Goal: Register for event/course

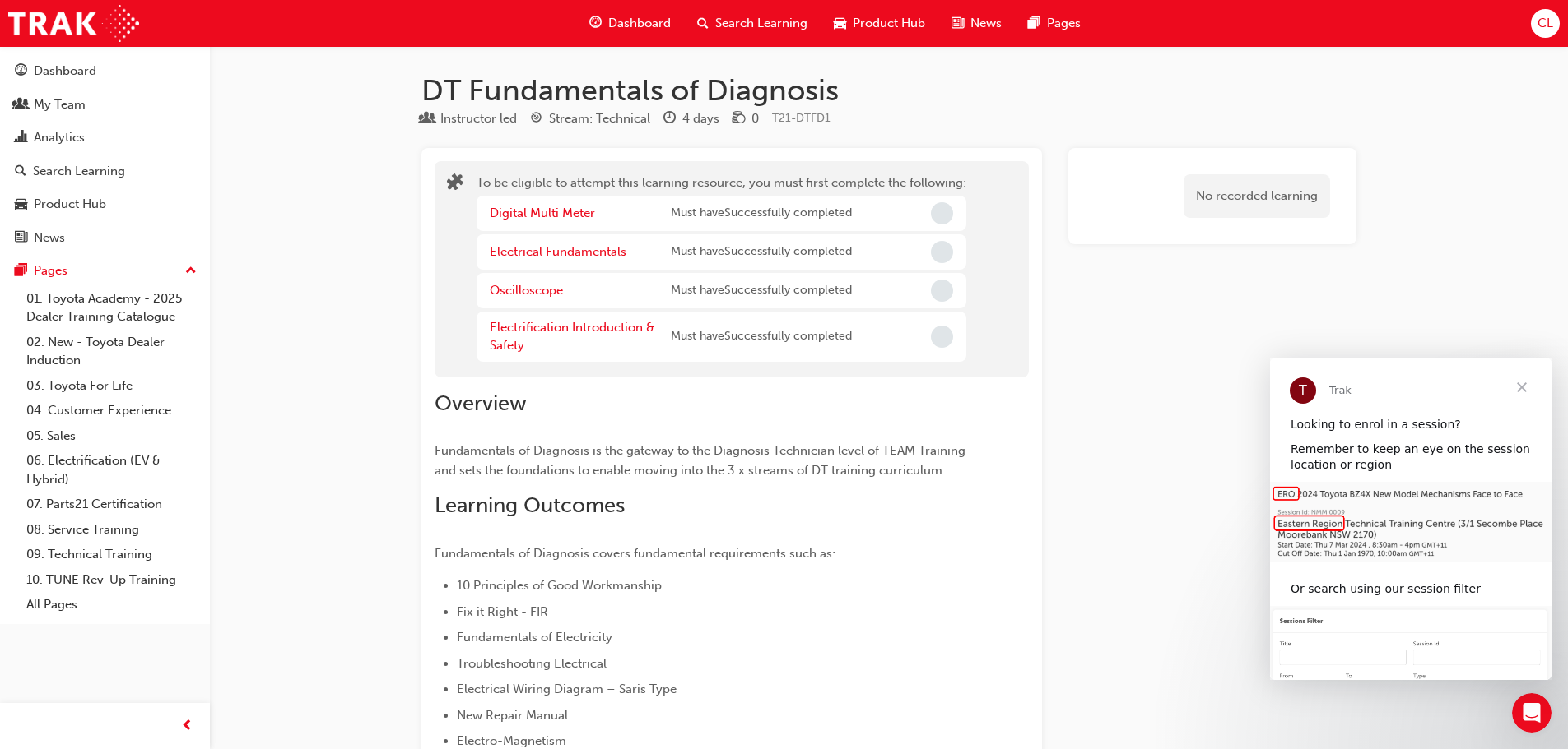
click at [742, 22] on span "Search Learning" at bounding box center [762, 23] width 93 height 19
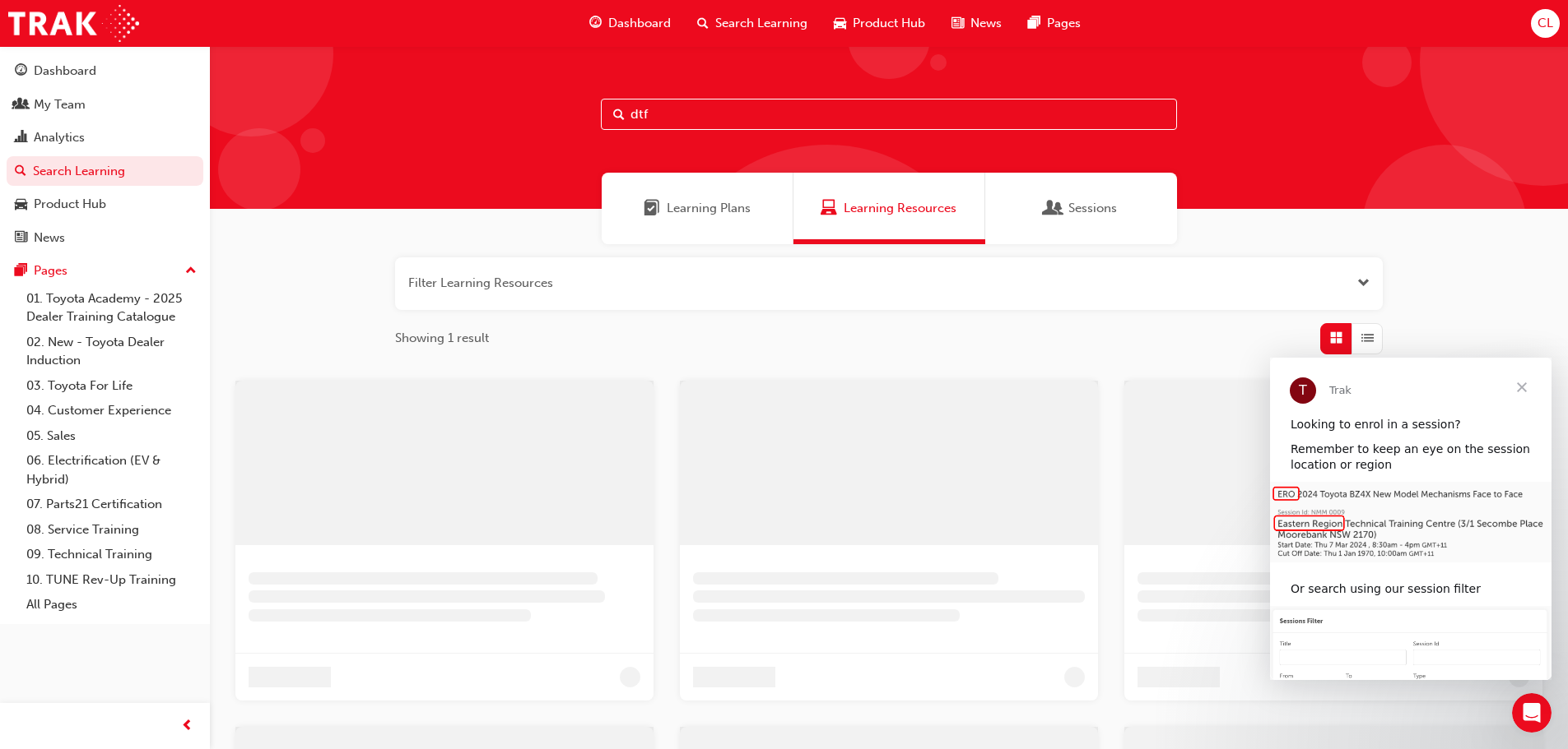
click at [695, 119] on input "dtf" at bounding box center [889, 114] width 576 height 31
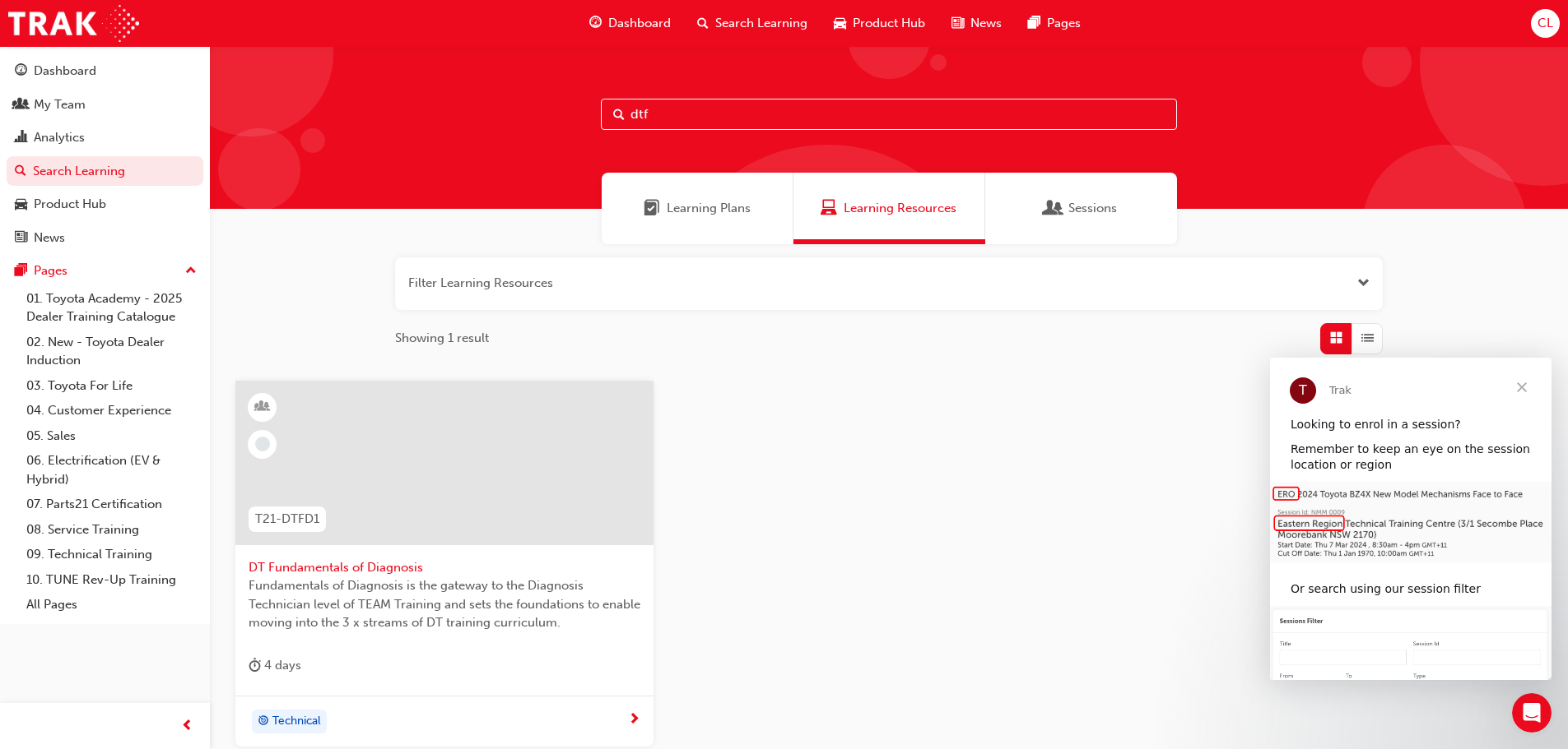
click at [695, 119] on input "dtf" at bounding box center [889, 114] width 576 height 31
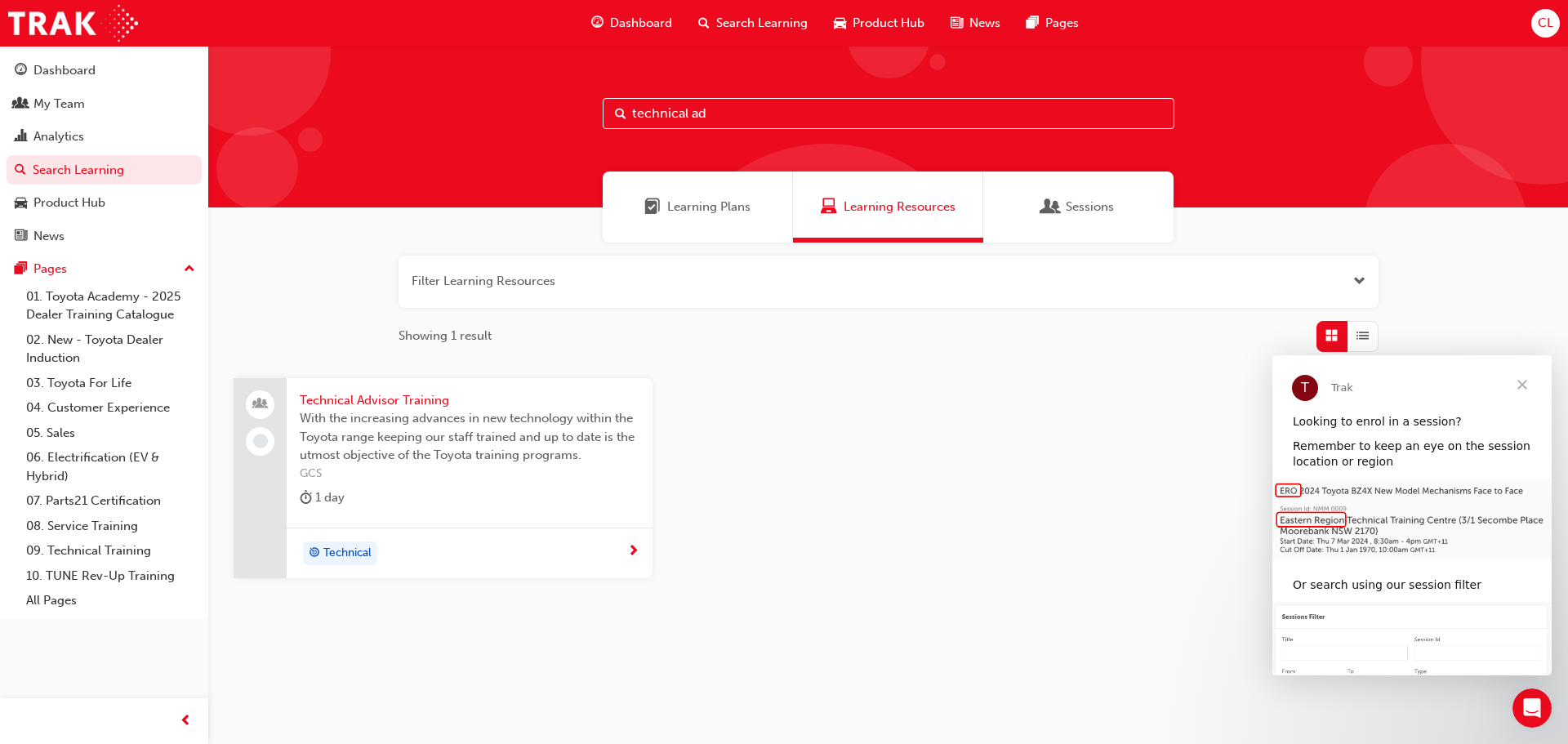
type input "technical ad"
click at [353, 402] on span "Technical Advisor Training" at bounding box center [470, 400] width 340 height 19
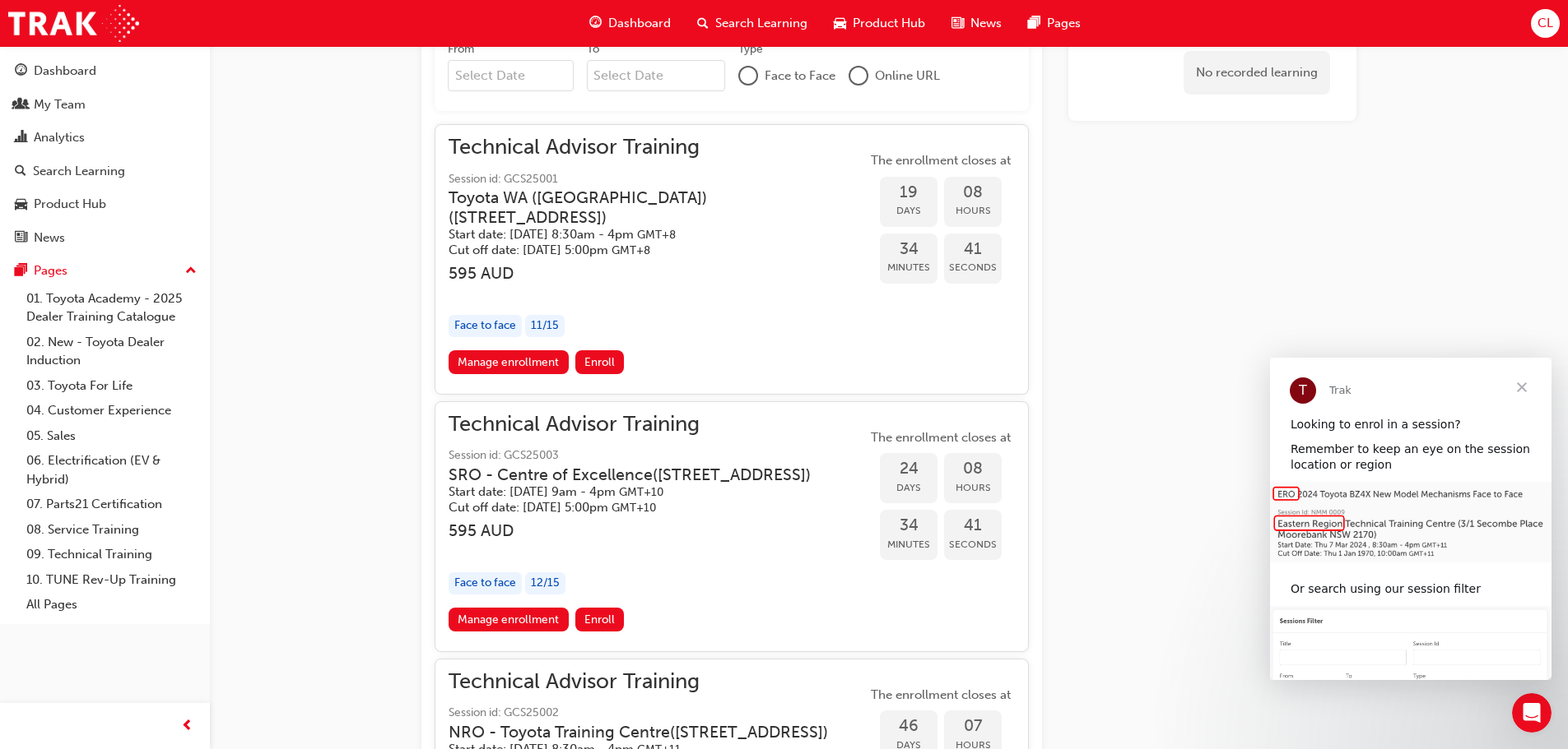
scroll to position [1256, 0]
click at [587, 627] on span "Enroll" at bounding box center [600, 619] width 31 height 14
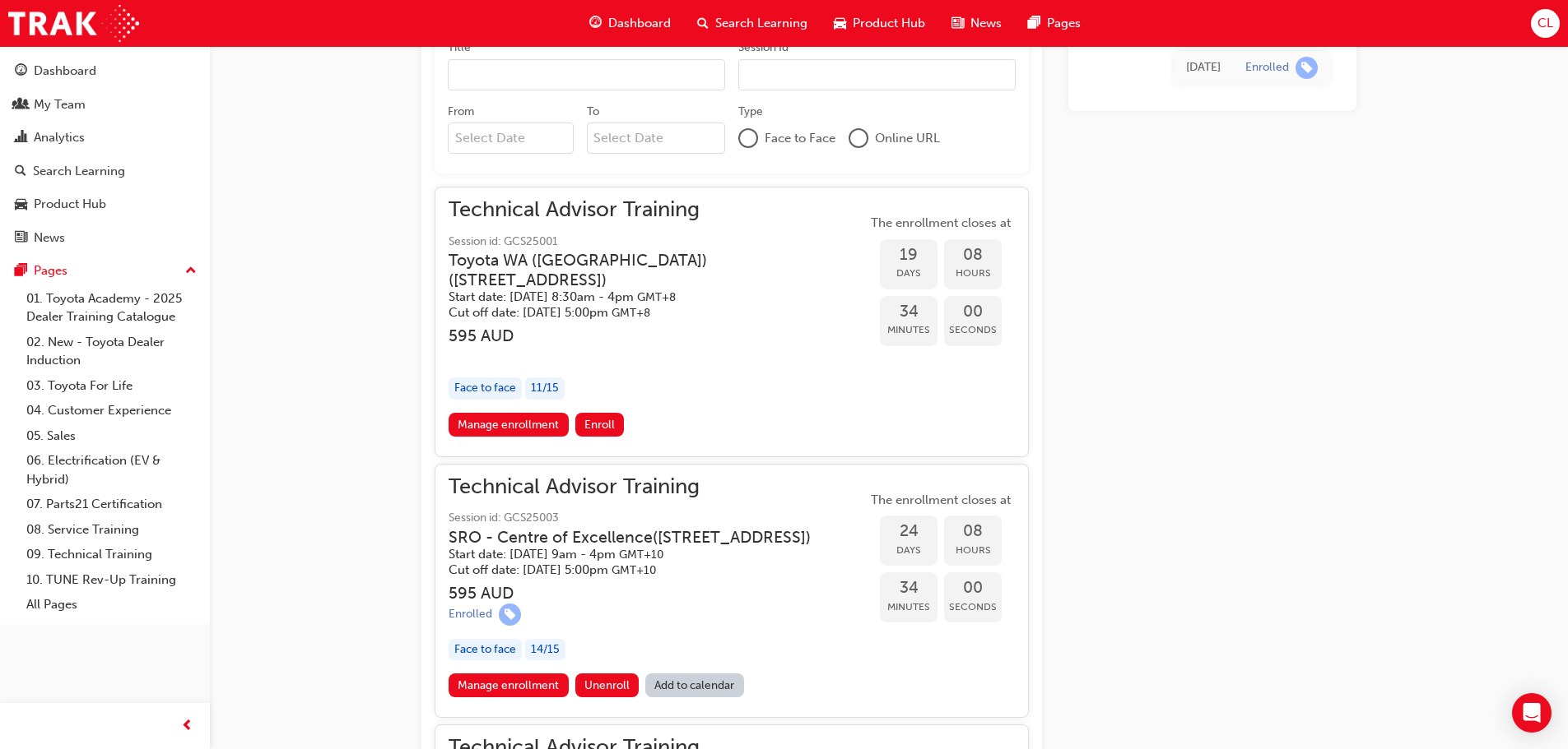
scroll to position [1256, 0]
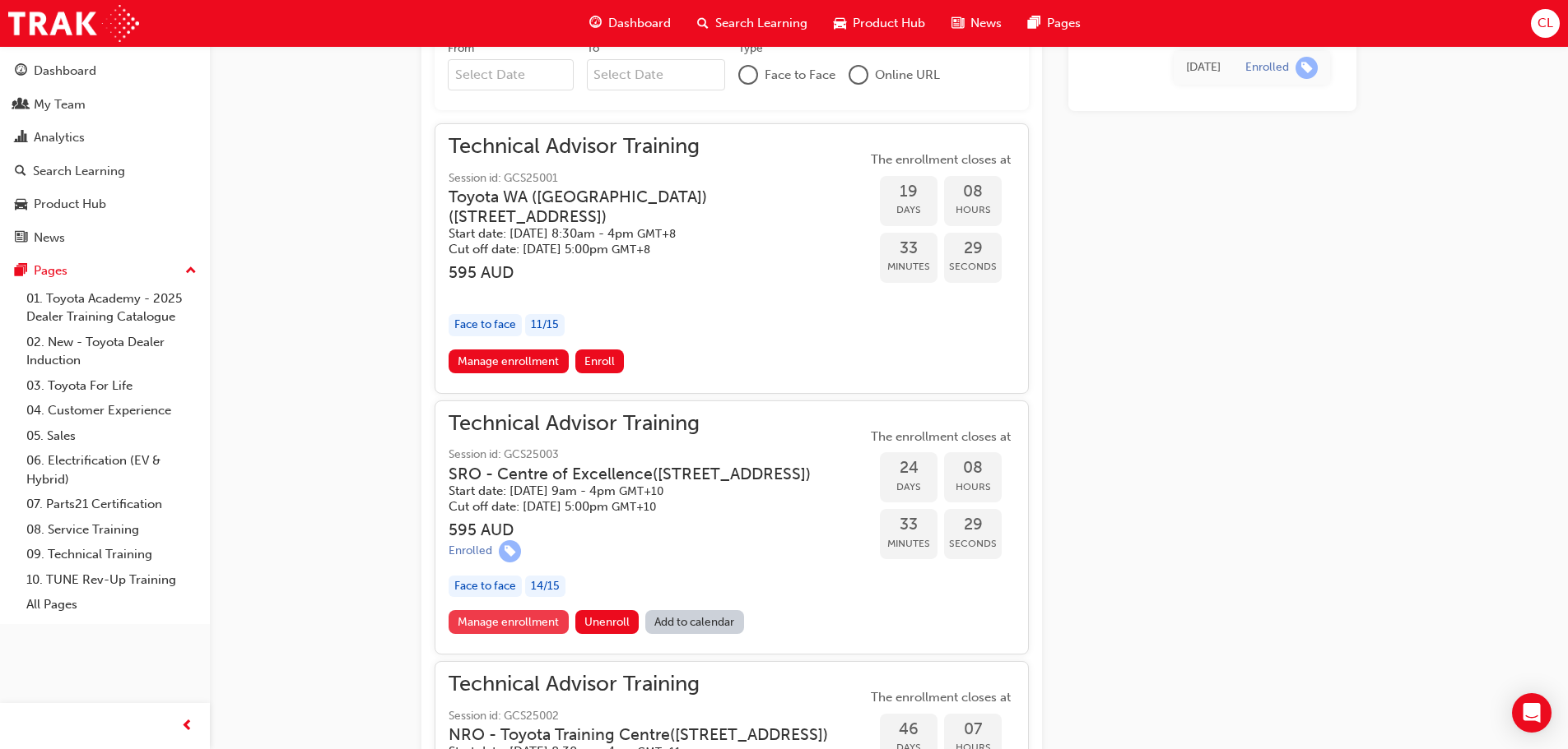
click at [538, 634] on link "Manage enrollment" at bounding box center [508, 623] width 120 height 24
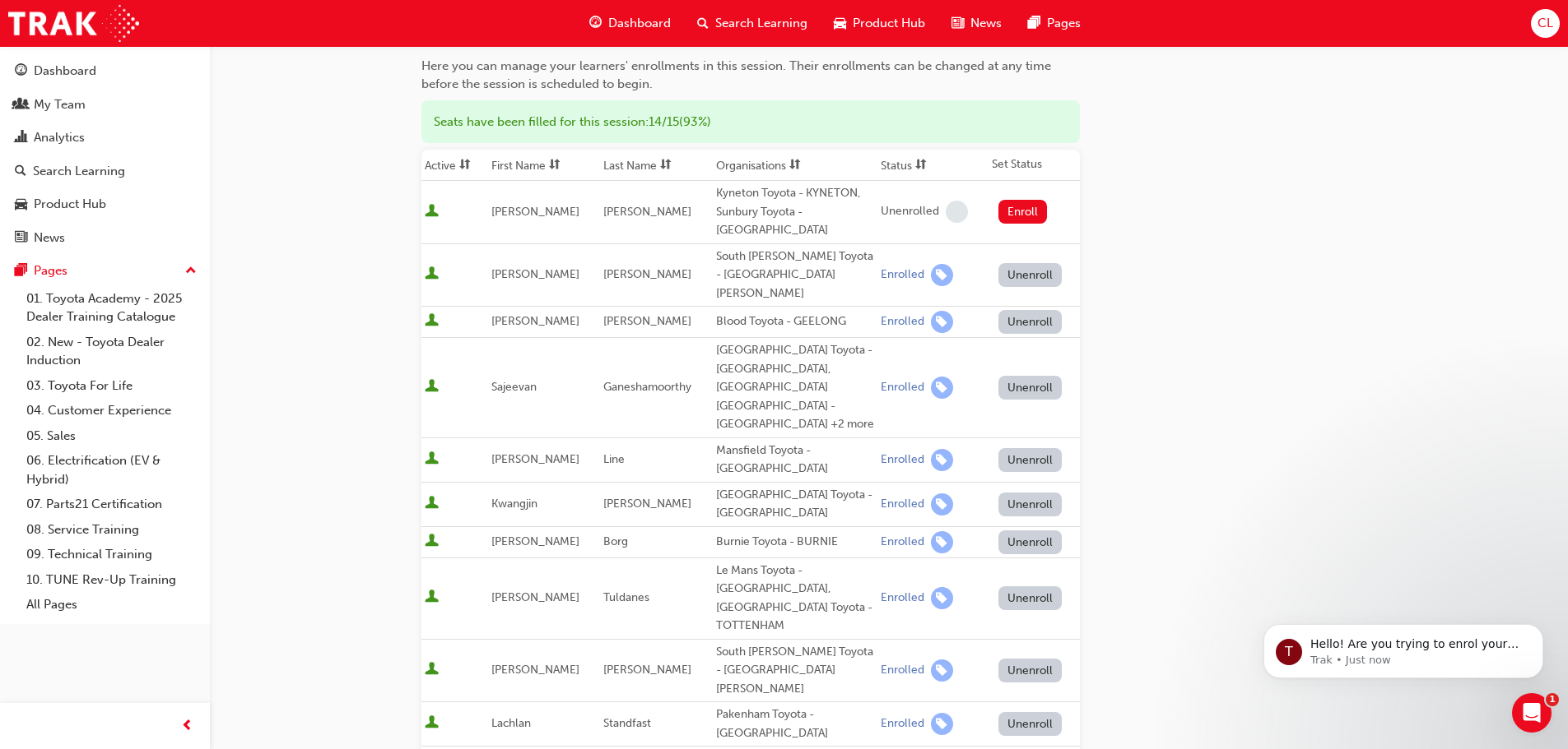
scroll to position [165, 0]
click at [1024, 447] on button "Unenroll" at bounding box center [1030, 459] width 65 height 24
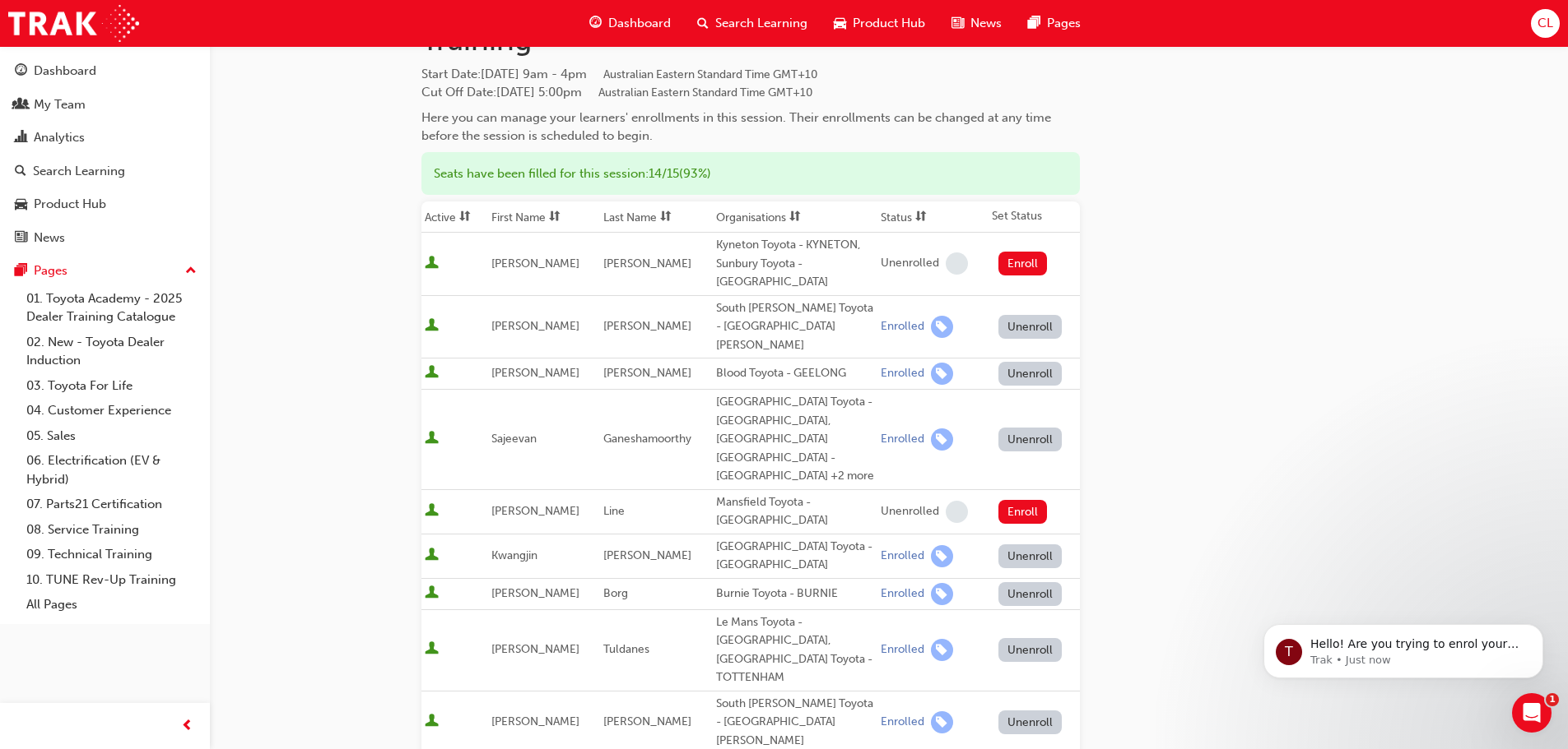
scroll to position [82, 0]
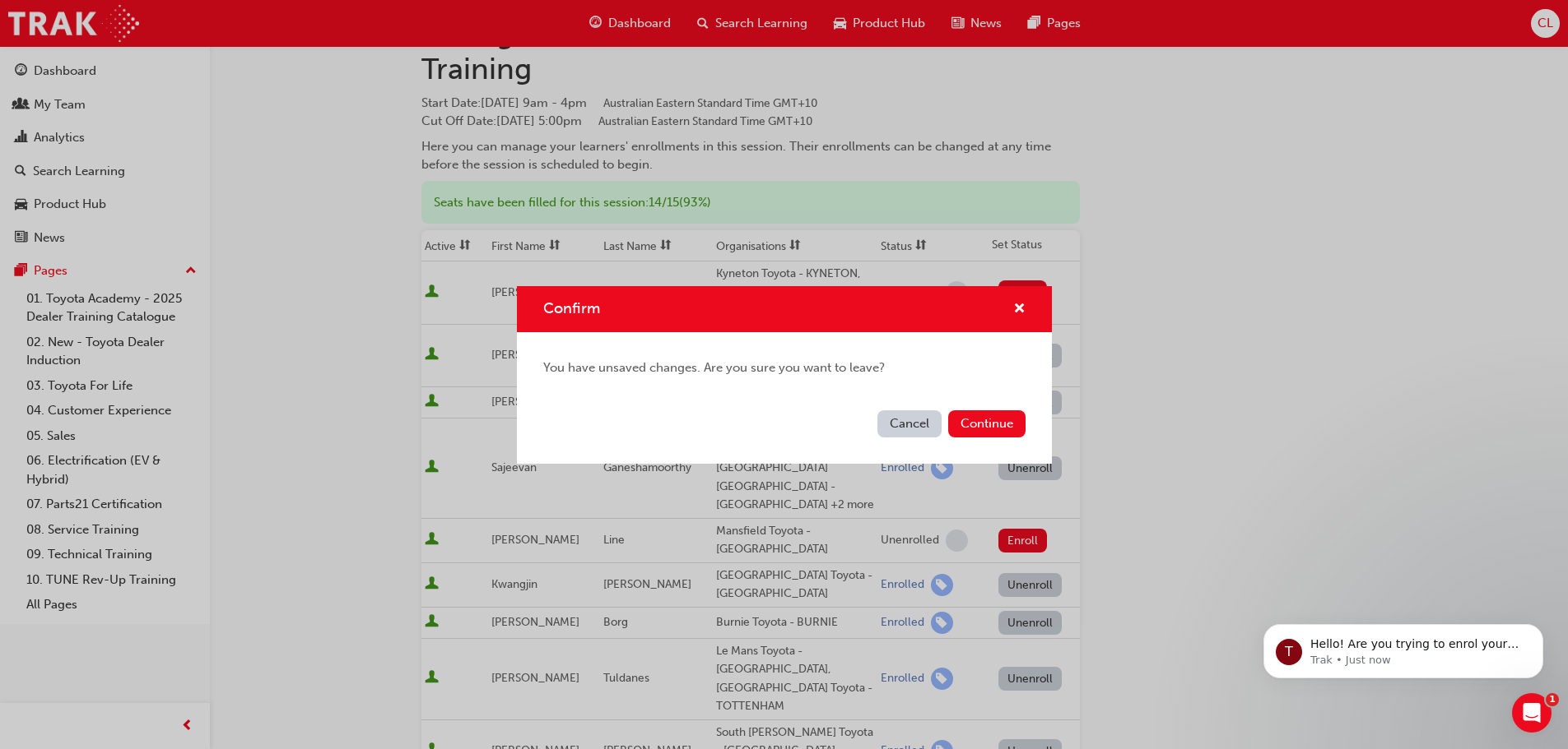
click at [911, 423] on button "Cancel" at bounding box center [909, 424] width 65 height 27
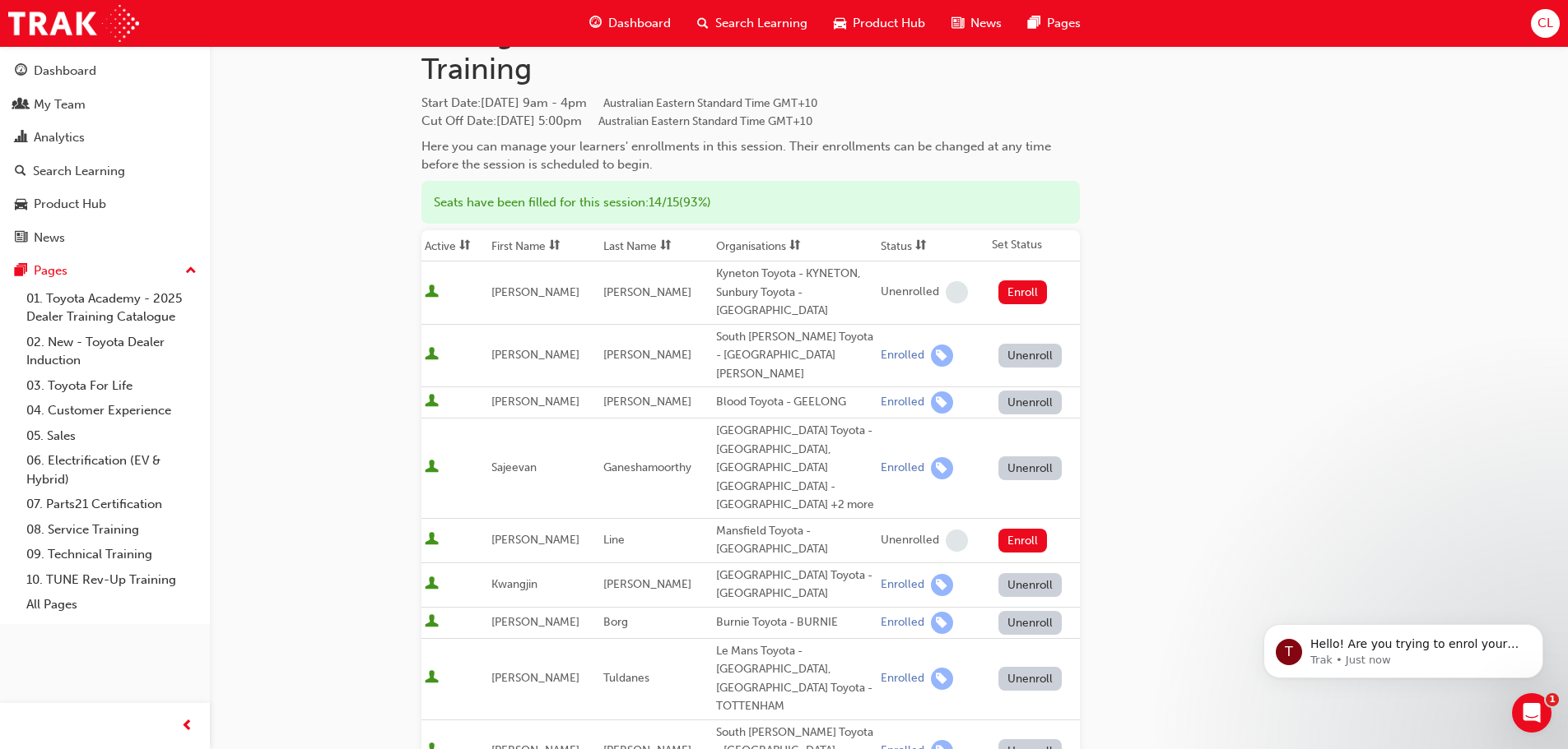
click at [766, 21] on span "Search Learning" at bounding box center [762, 23] width 93 height 19
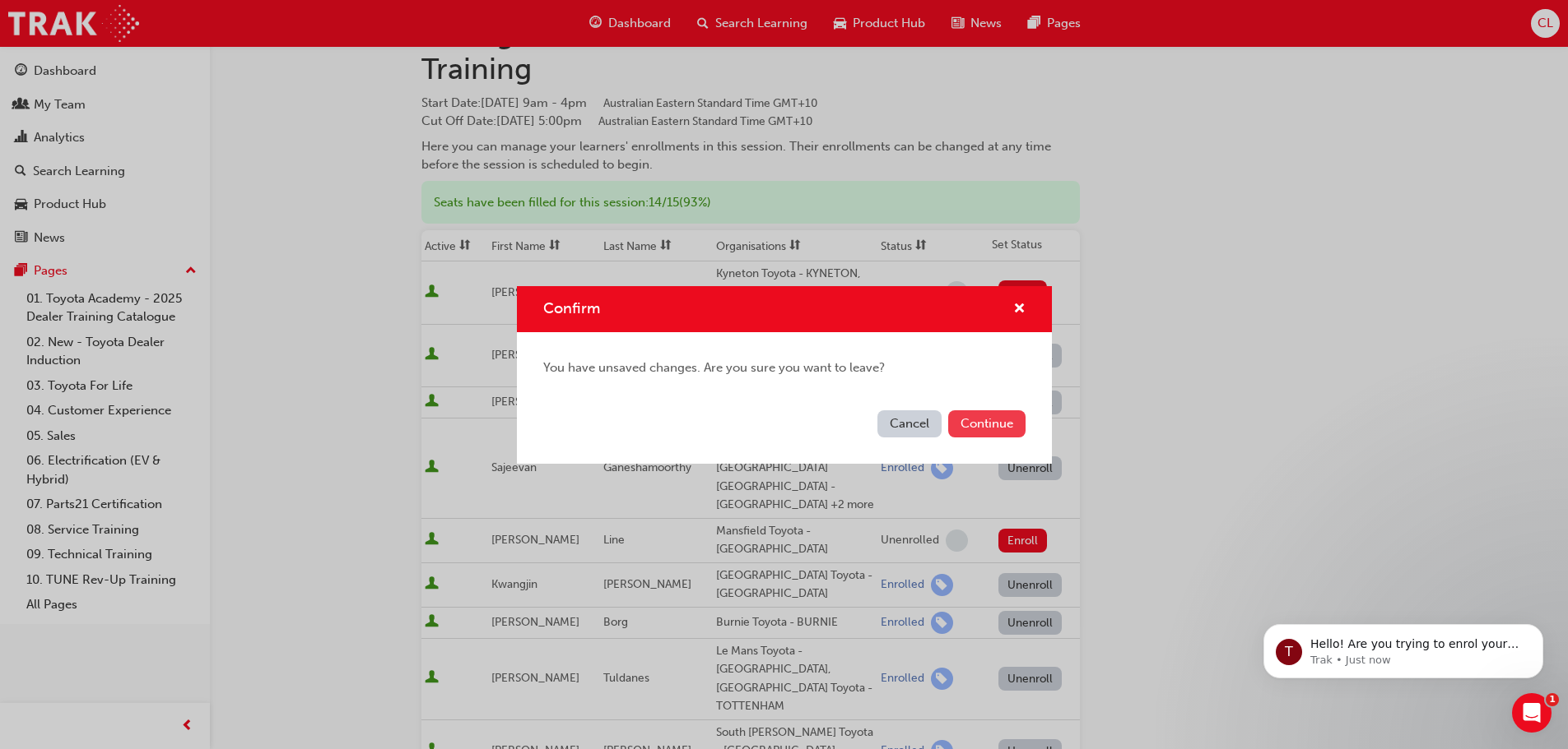
click at [997, 425] on button "Continue" at bounding box center [987, 424] width 78 height 27
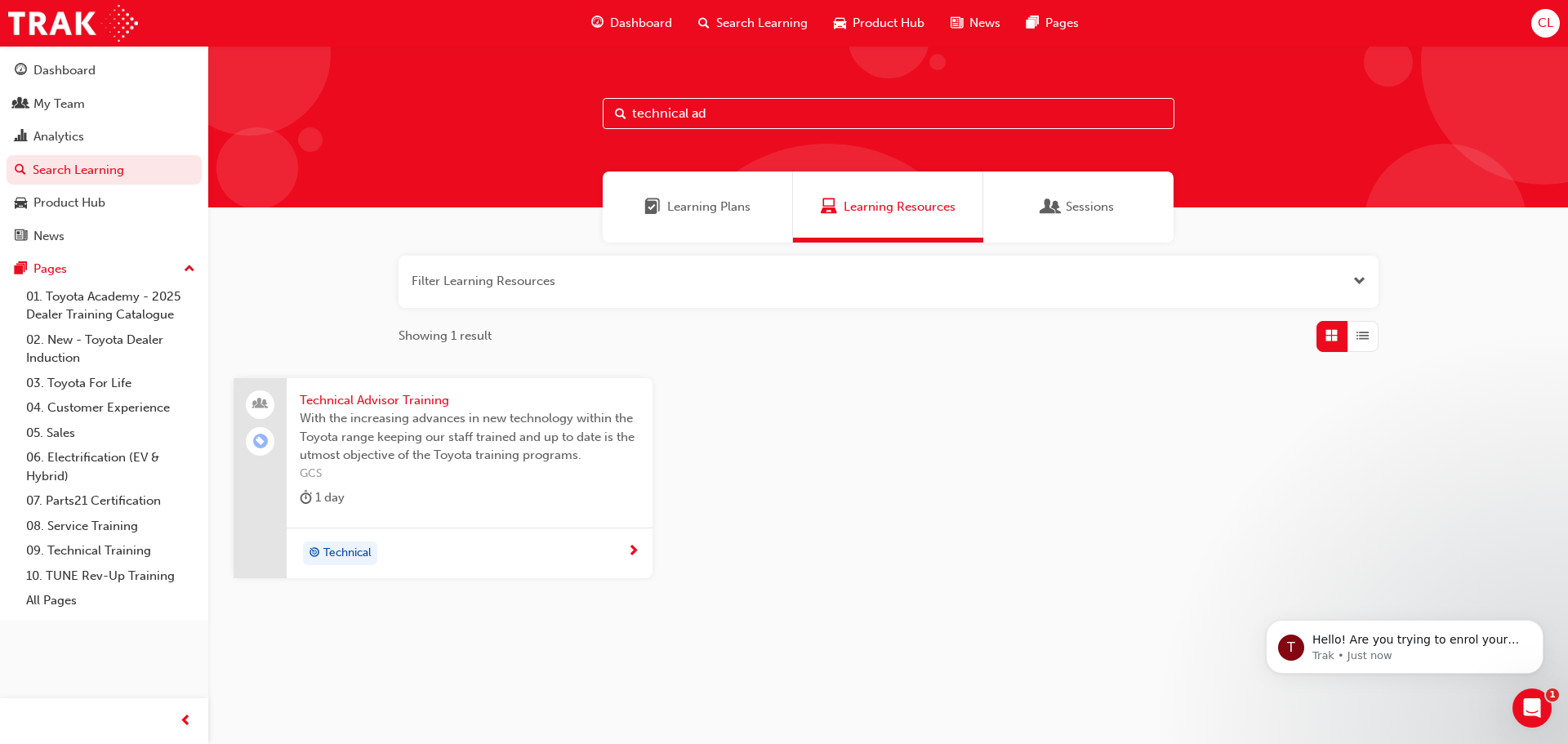
click at [654, 117] on input "technical ad" at bounding box center [888, 113] width 572 height 31
click at [350, 457] on span "With the increasing advances in new technology within the Toyota range keeping …" at bounding box center [470, 437] width 340 height 56
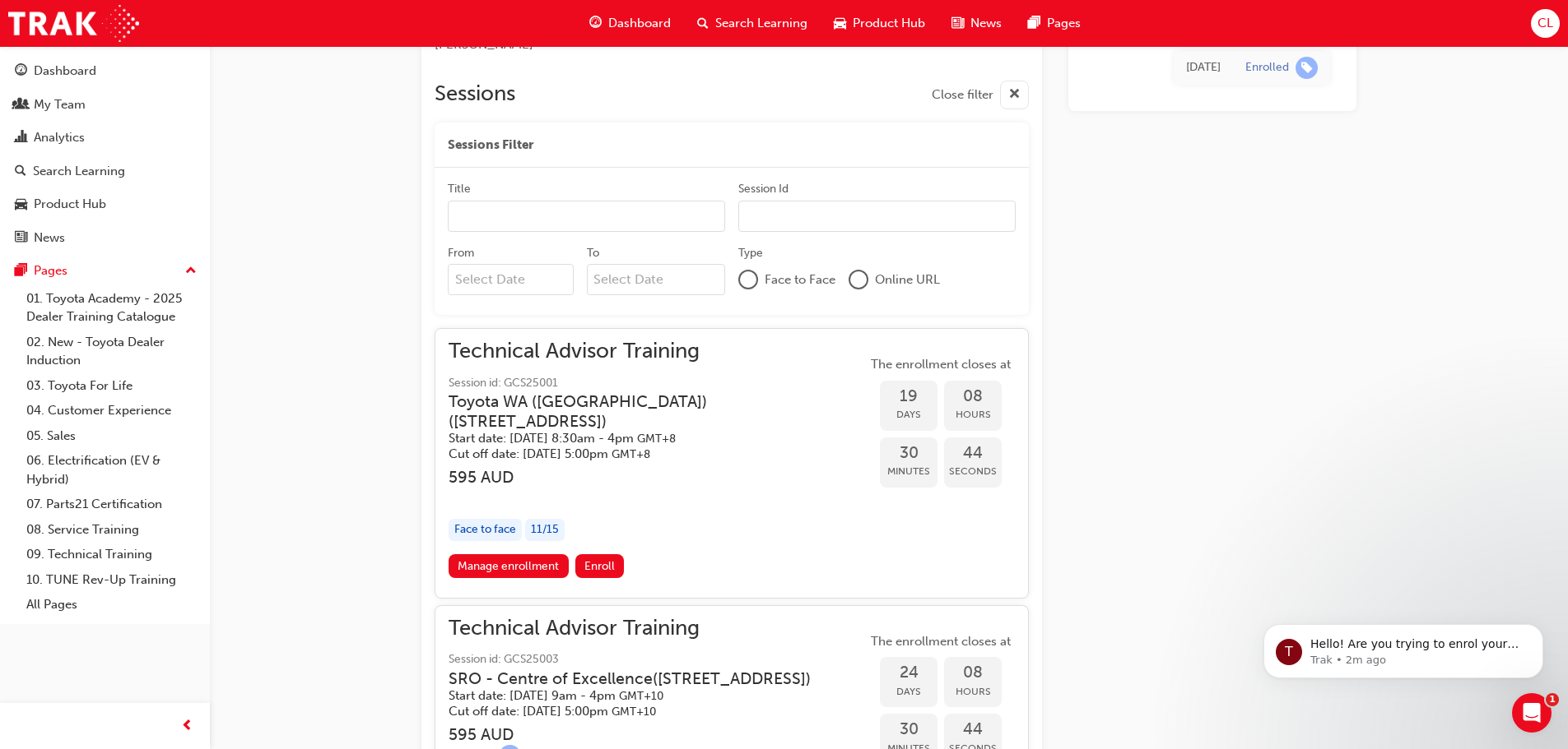
scroll to position [987, 0]
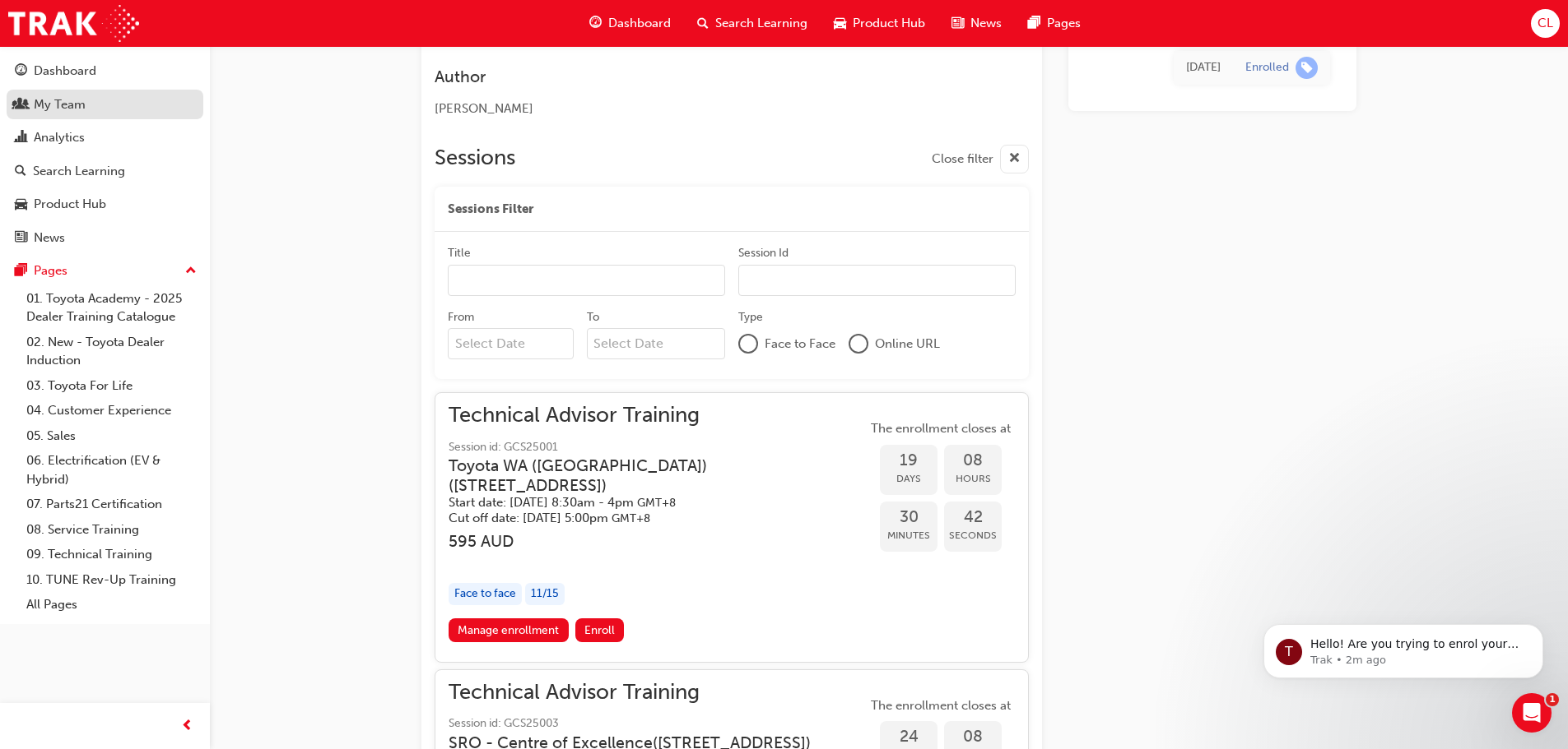
click at [94, 101] on div "My Team" at bounding box center [105, 105] width 181 height 21
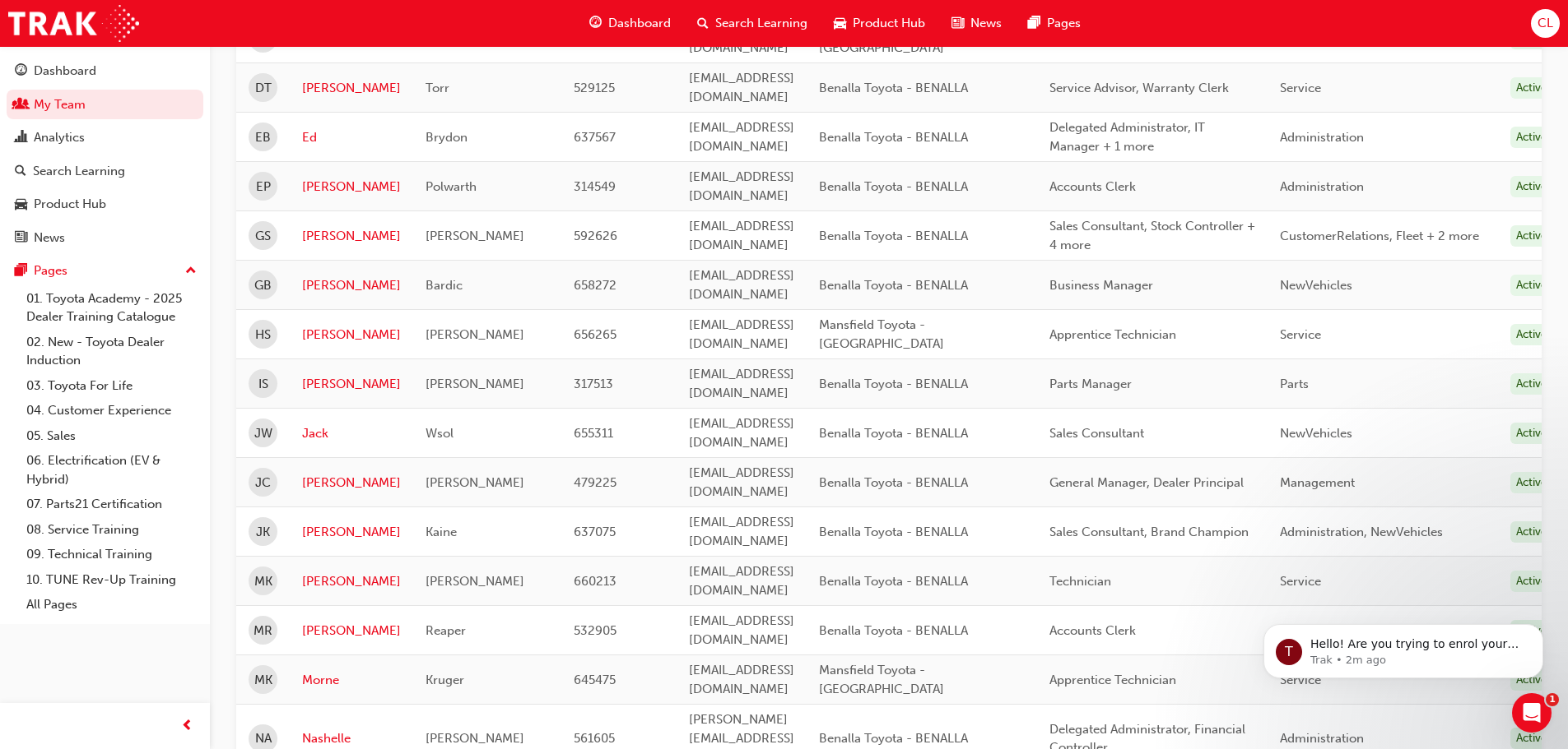
scroll to position [905, 0]
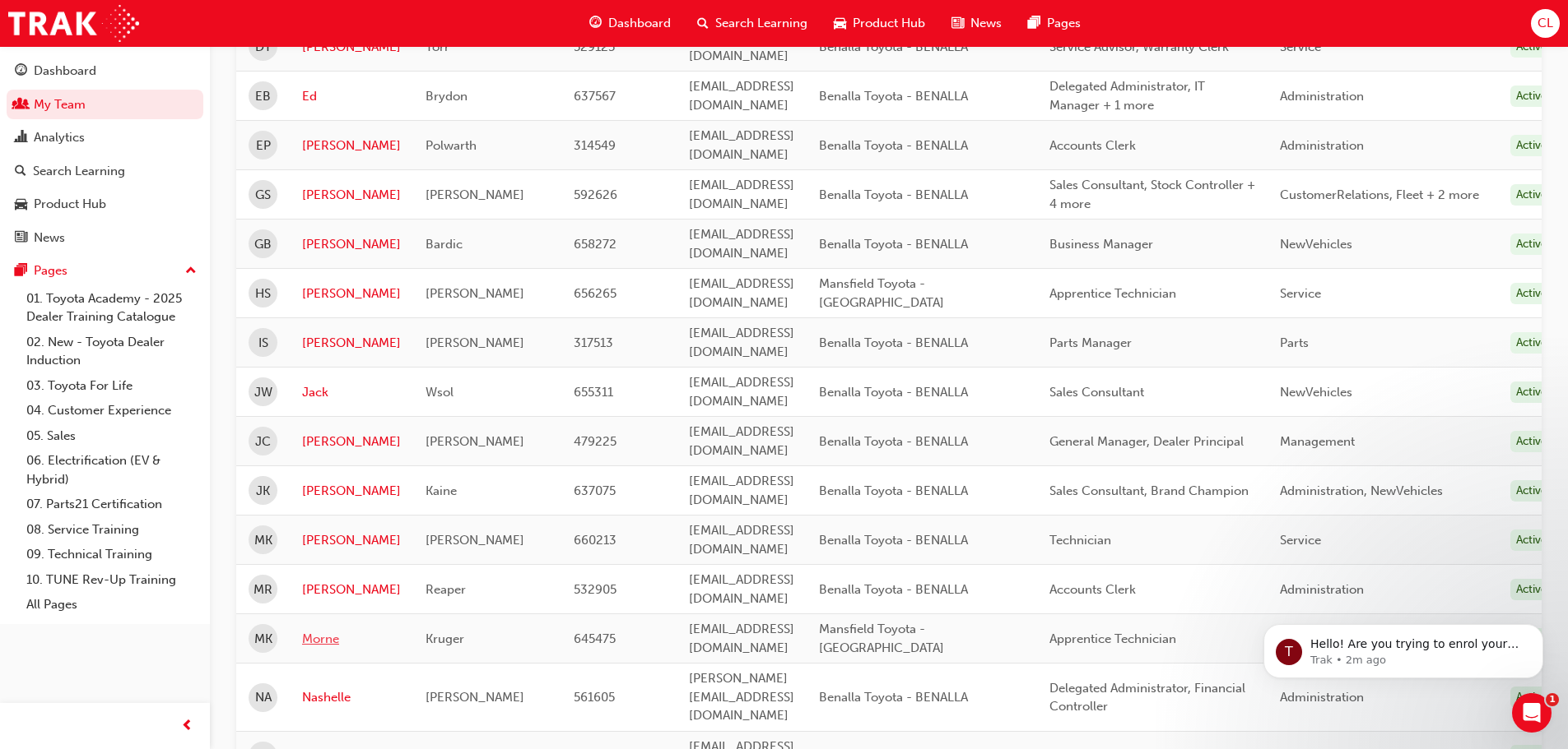
click at [313, 630] on link "Morne" at bounding box center [352, 640] width 99 height 19
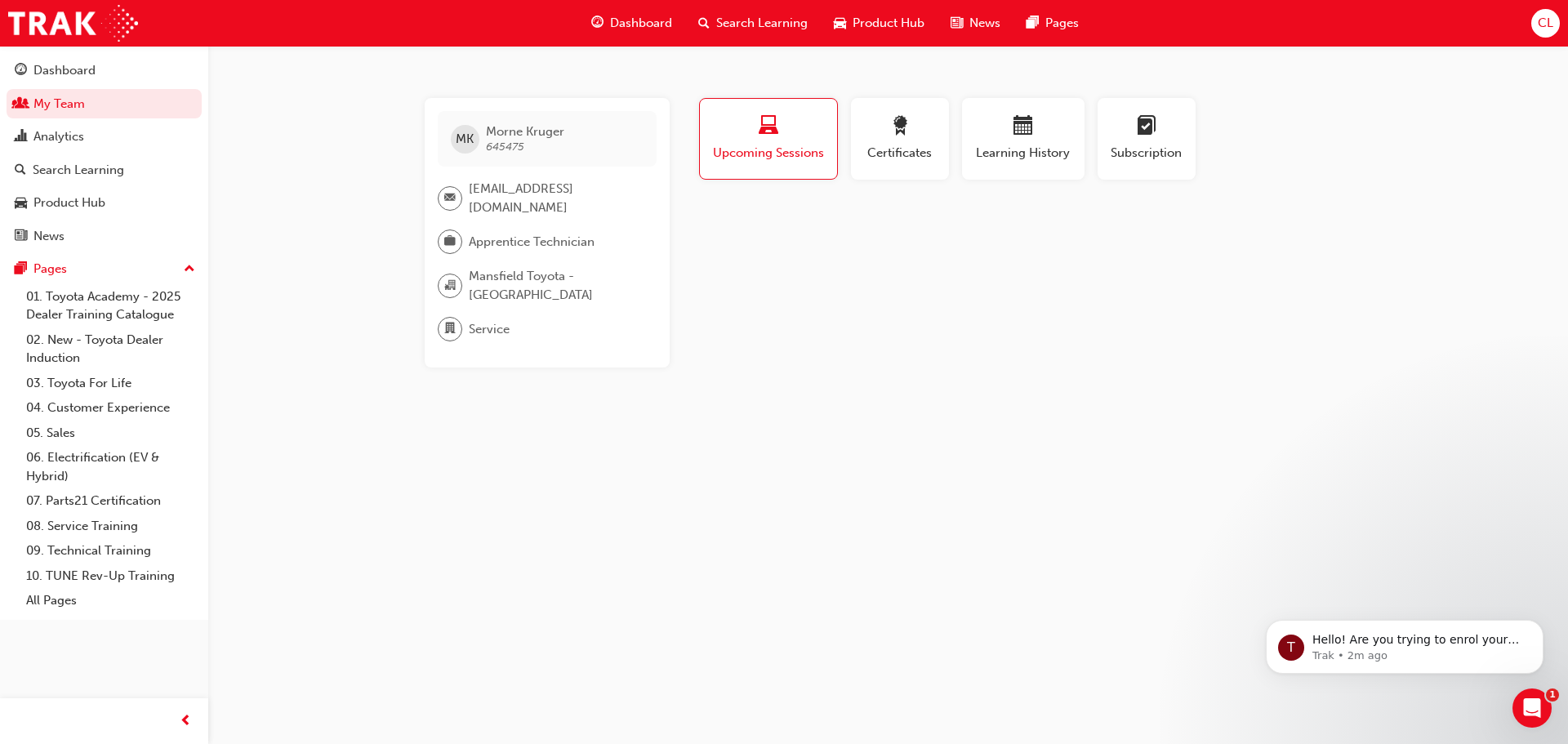
click at [747, 143] on div "Upcoming Sessions" at bounding box center [768, 139] width 112 height 46
click at [775, 138] on span "laptop-icon" at bounding box center [768, 127] width 19 height 22
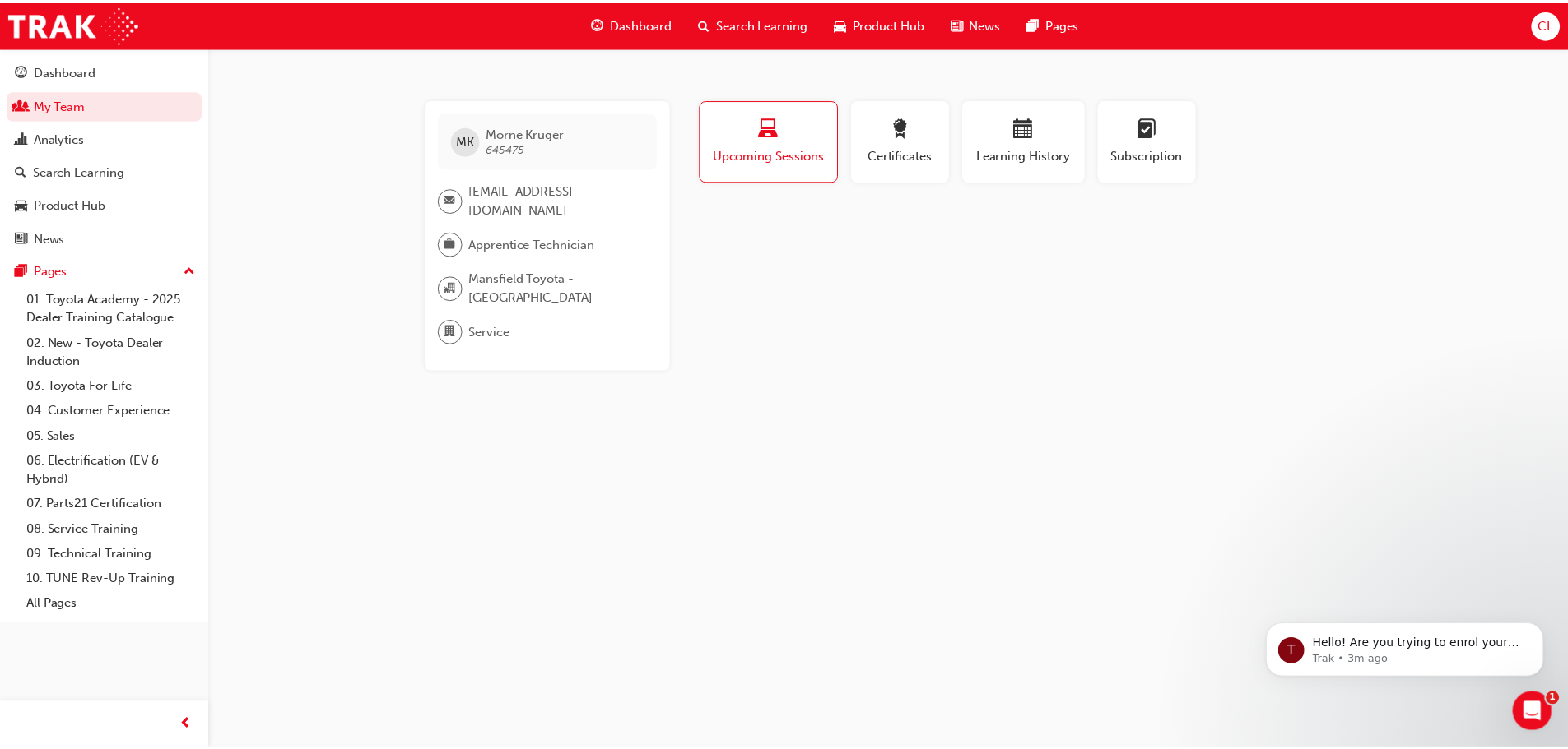
scroll to position [905, 0]
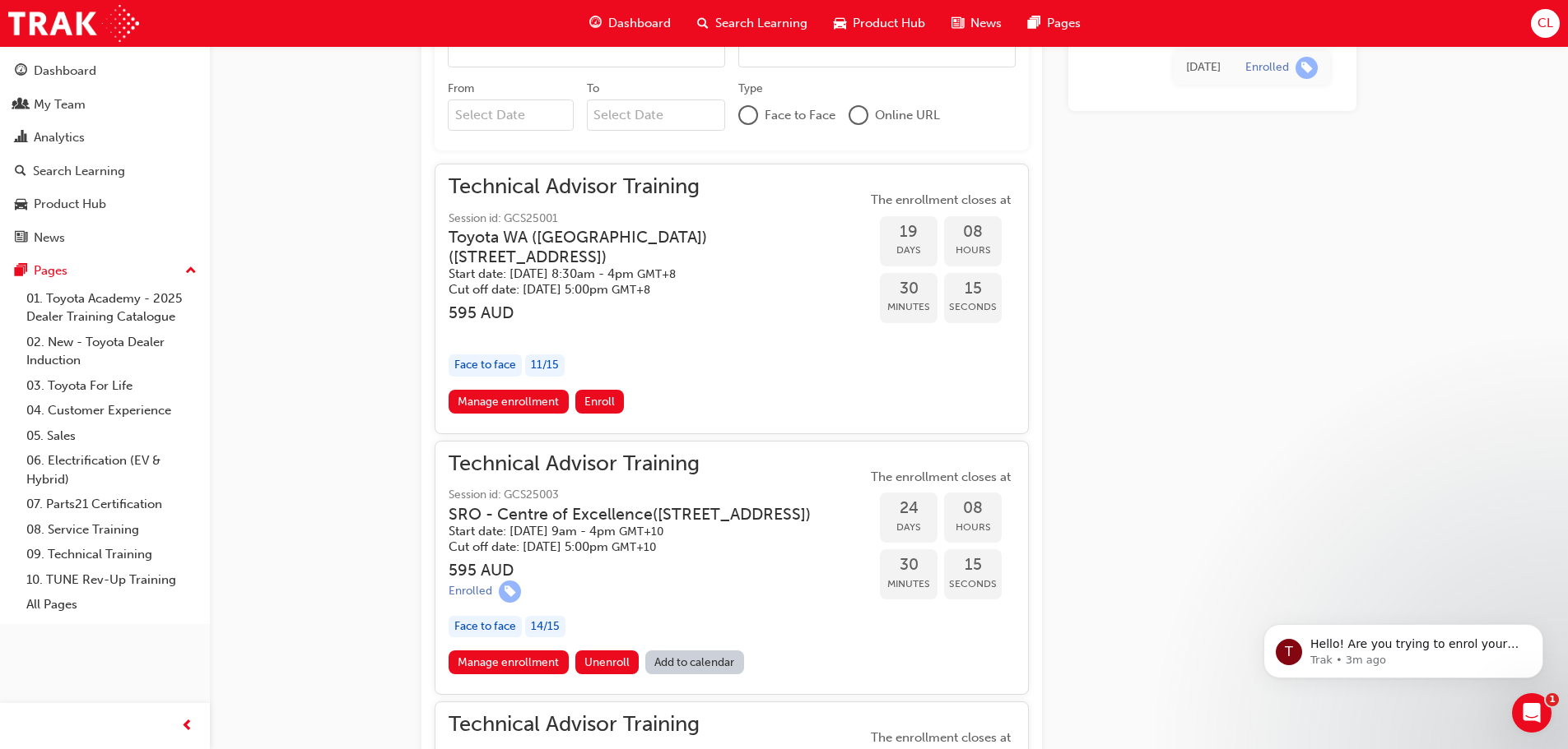
scroll to position [1234, 0]
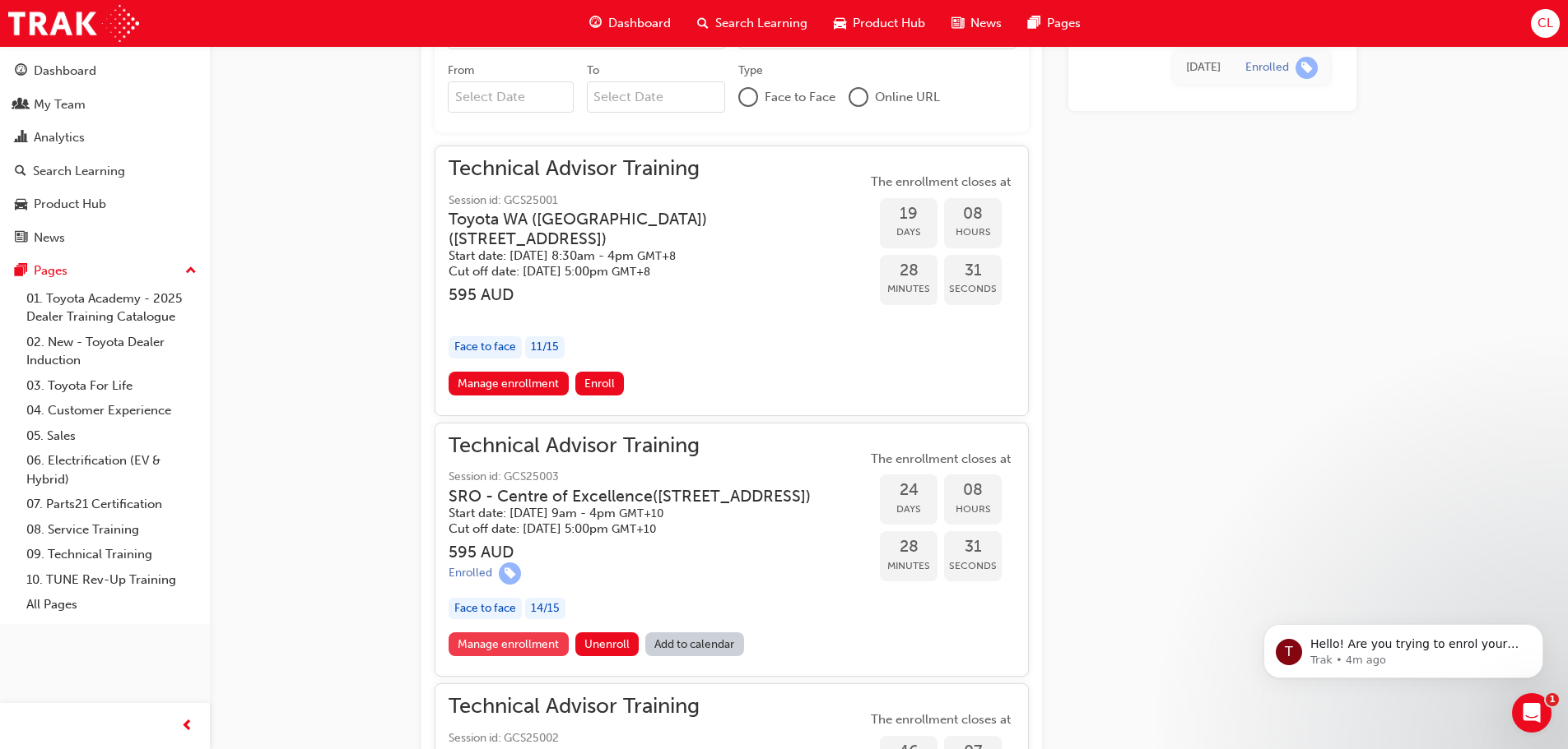
click at [497, 656] on link "Manage enrollment" at bounding box center [508, 645] width 120 height 24
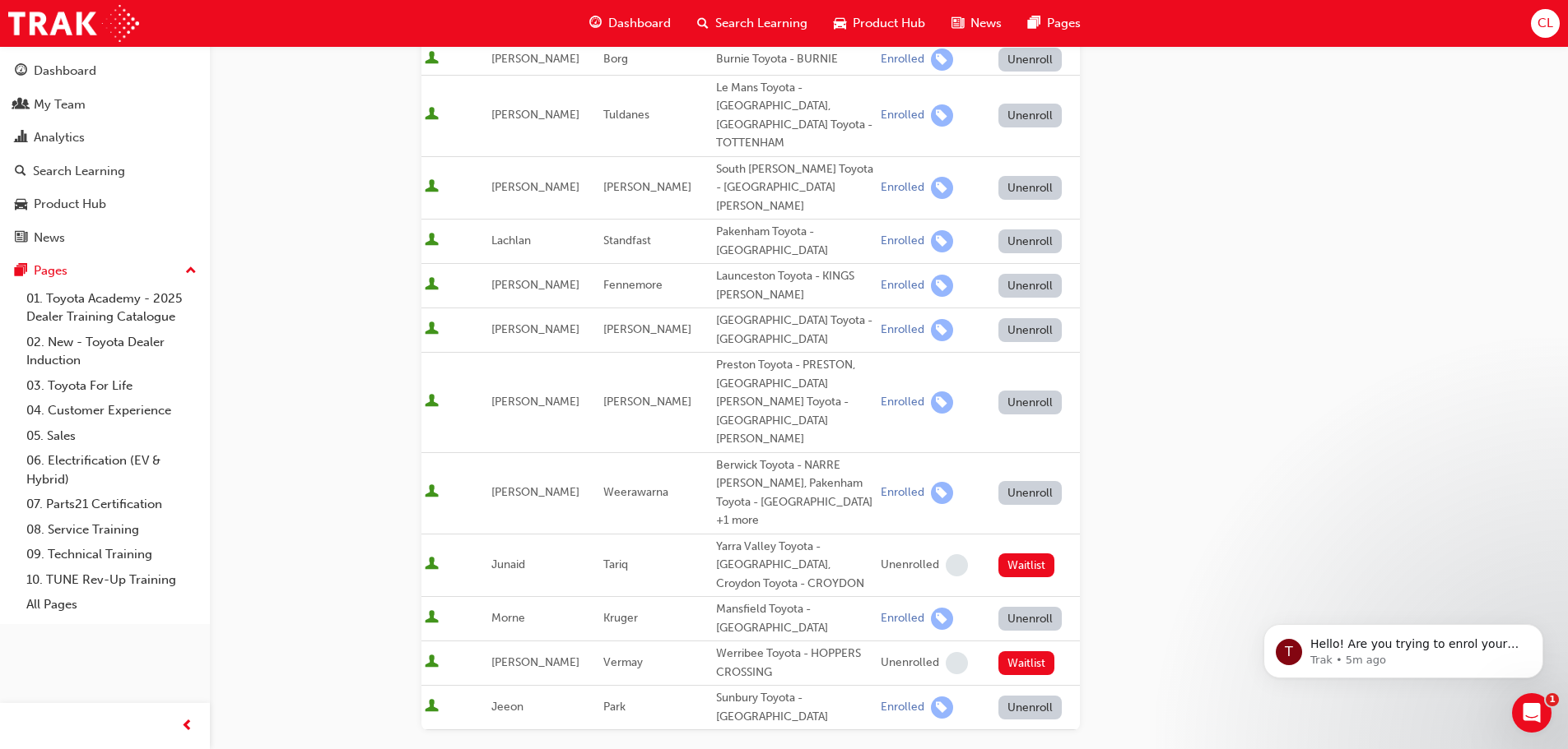
scroll to position [829, 0]
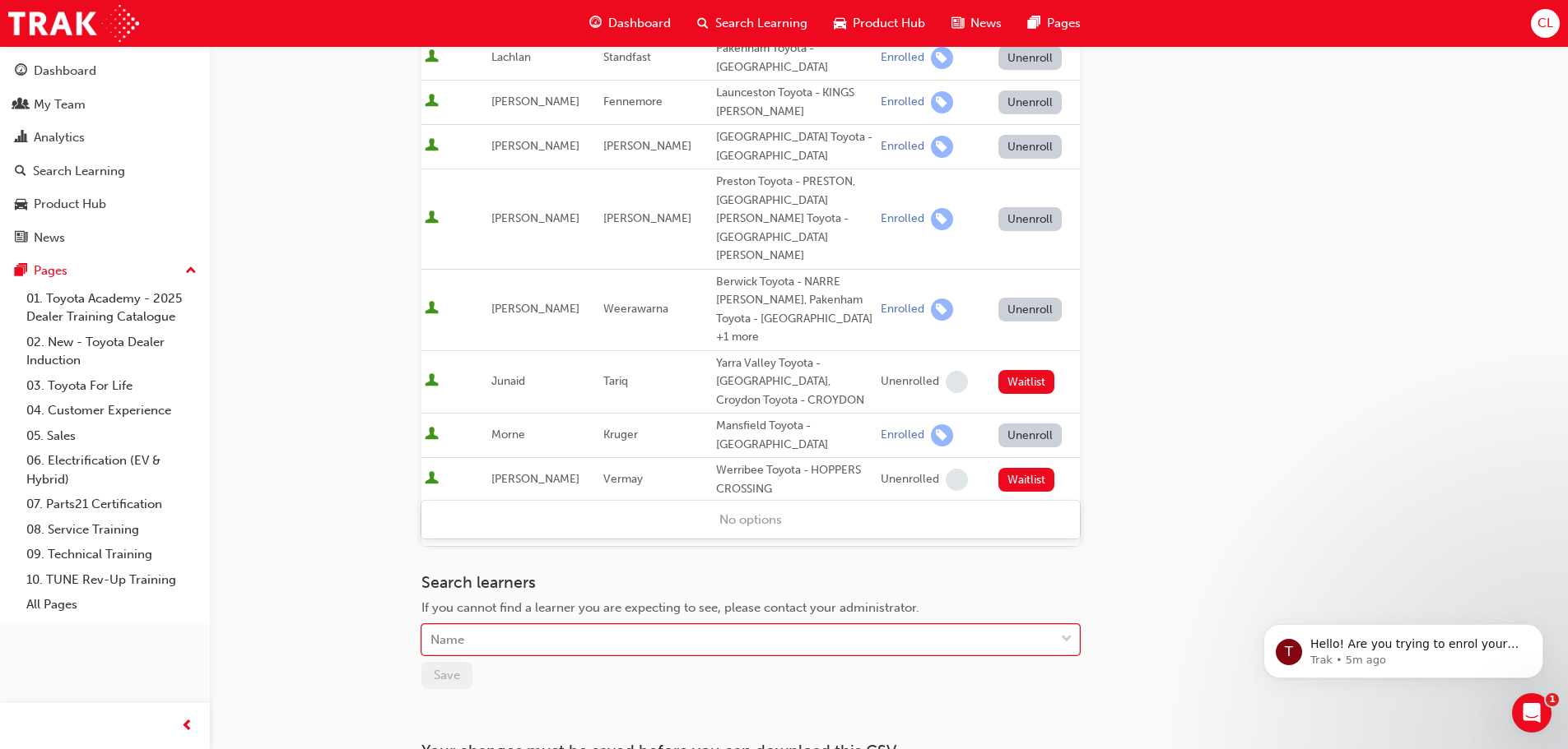
click at [791, 627] on div "Name" at bounding box center [738, 641] width 632 height 29
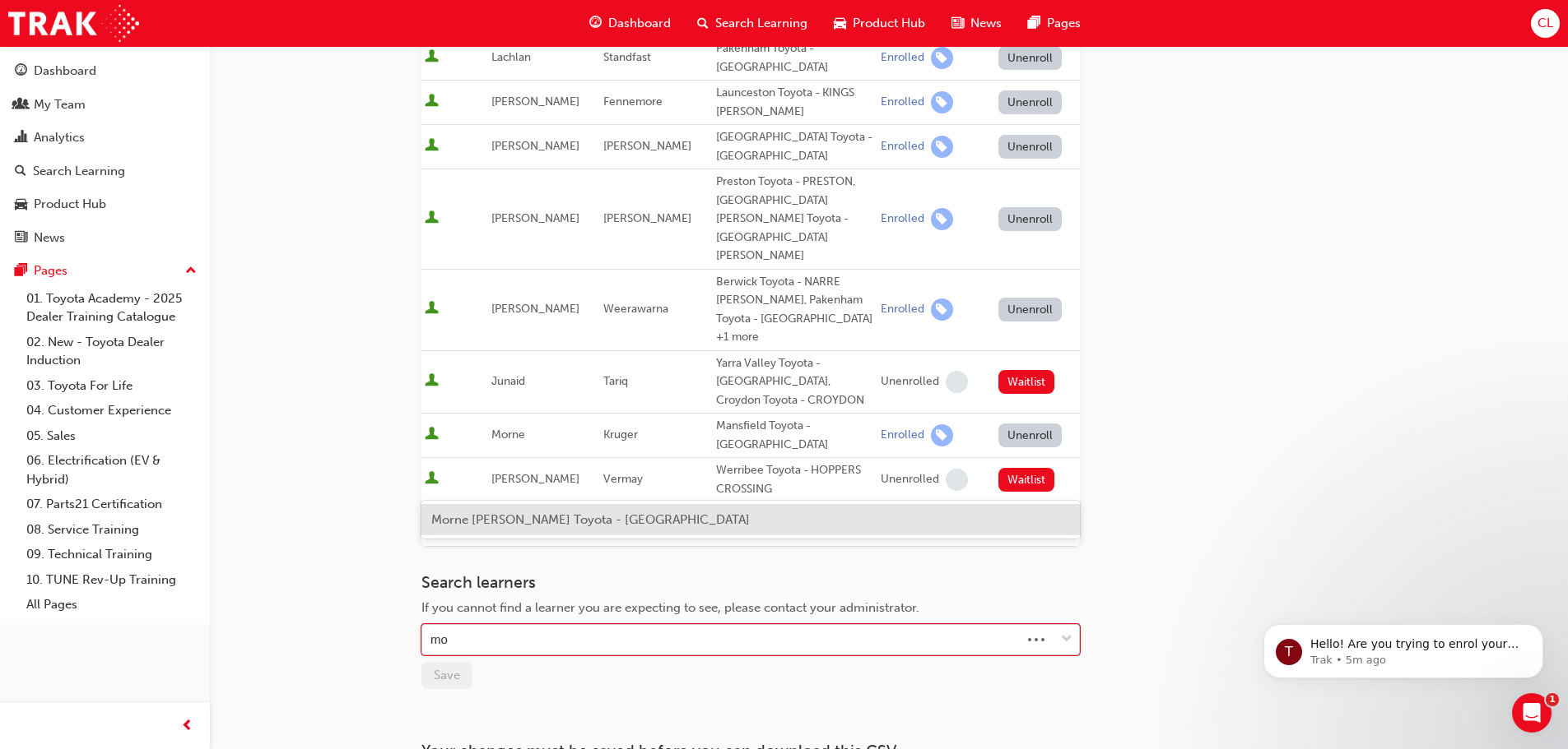
type input "m"
type input "adam eld"
click at [775, 524] on div "Adam Eldridge - Mansfield Toyota - MANSFIELD" at bounding box center [750, 520] width 659 height 32
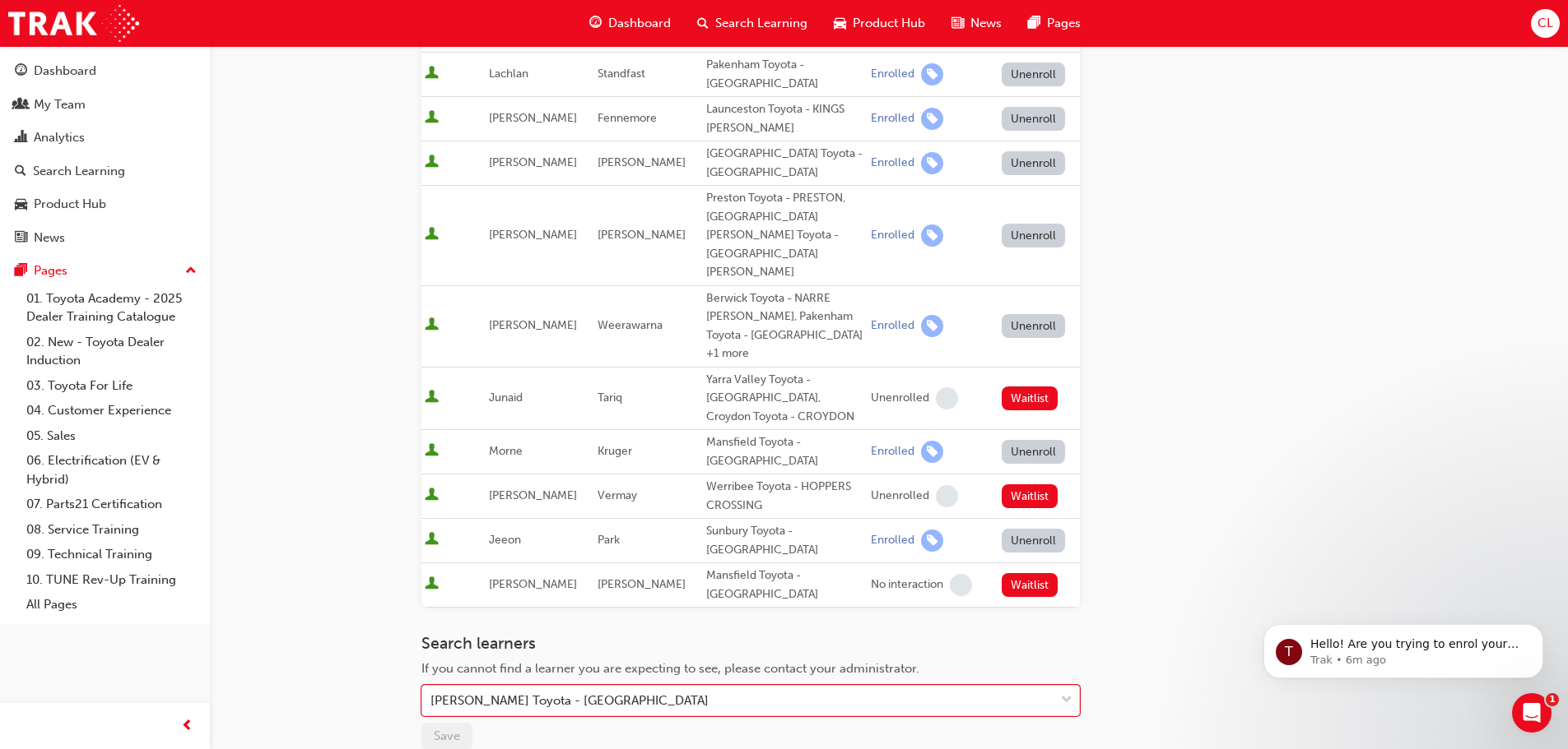
scroll to position [873, 0]
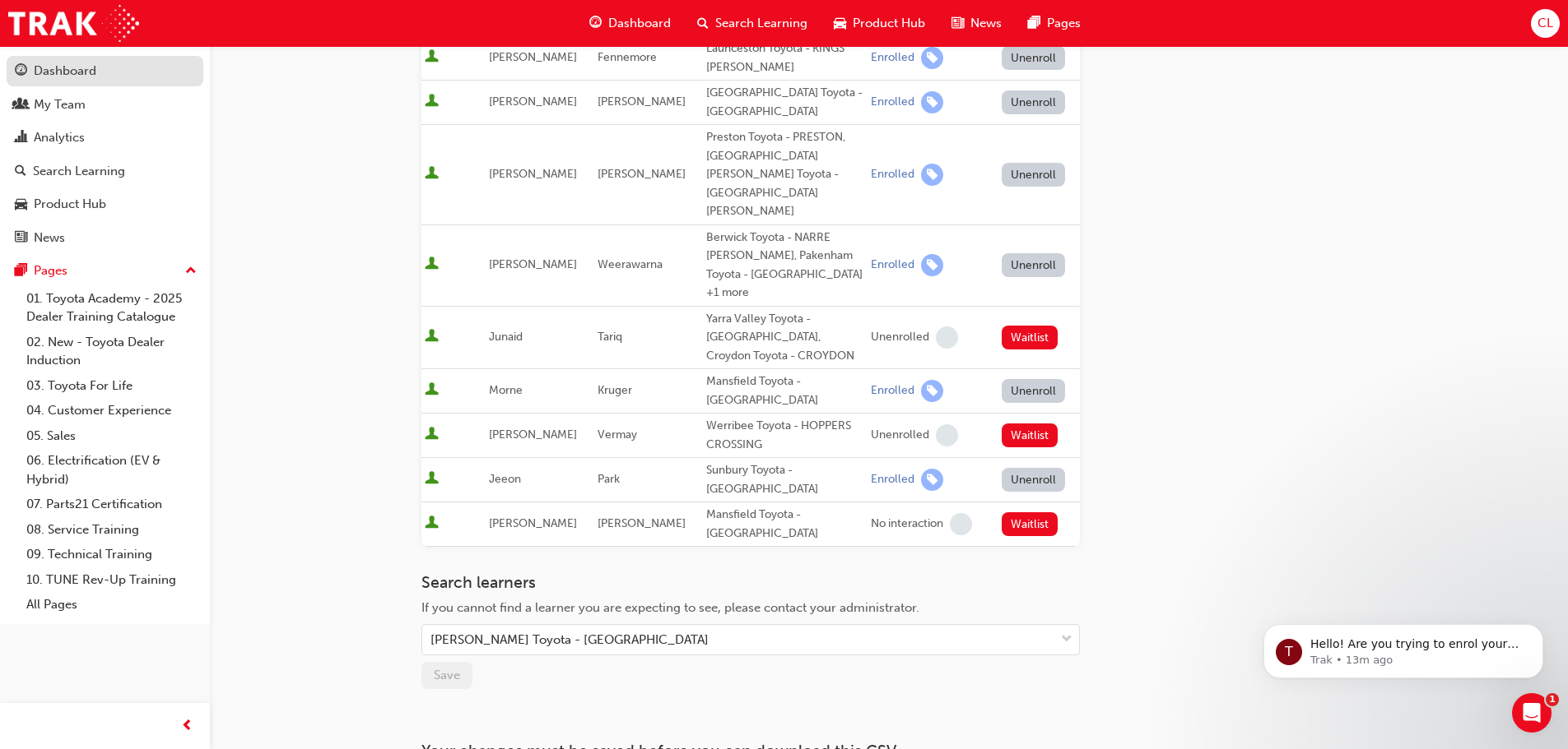
click at [96, 62] on div "Dashboard" at bounding box center [105, 71] width 181 height 21
